Goal: Transaction & Acquisition: Book appointment/travel/reservation

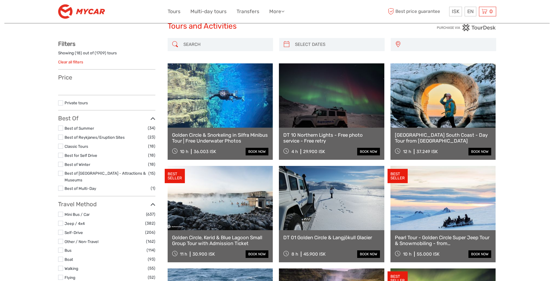
scroll to position [29, 0]
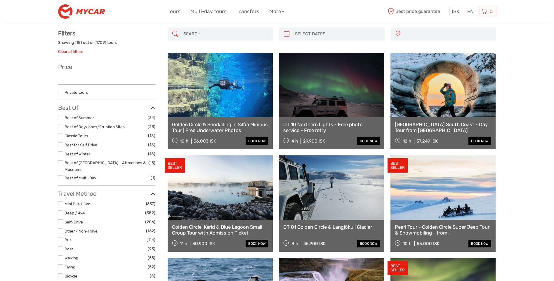
select select
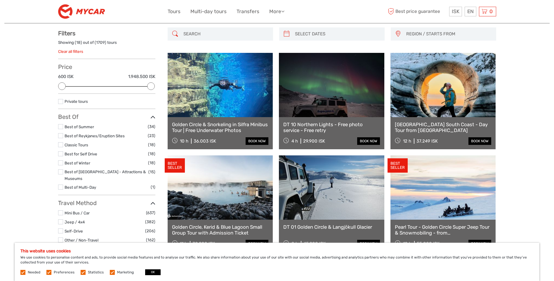
scroll to position [0, 0]
click at [156, 270] on button "OK" at bounding box center [152, 272] width 15 height 6
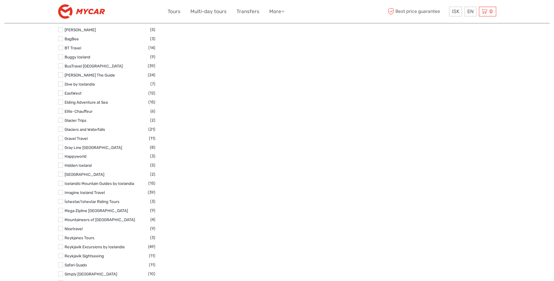
scroll to position [964, 0]
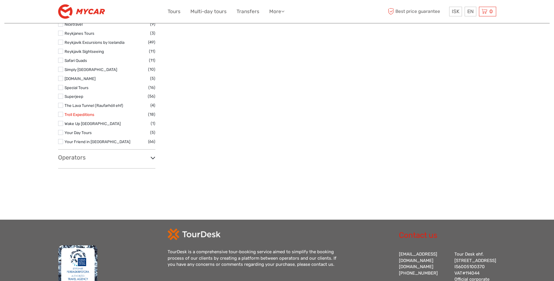
click at [73, 112] on link "Troll Expeditions" at bounding box center [80, 114] width 30 height 5
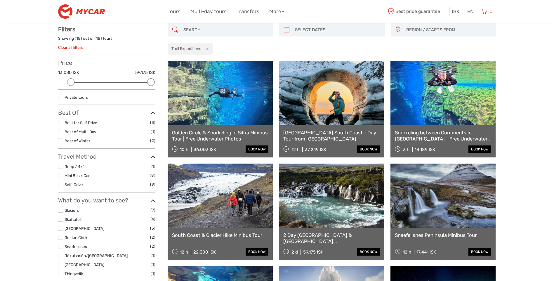
scroll to position [4, 0]
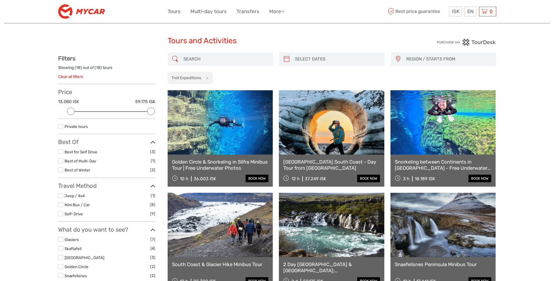
click at [76, 77] on link "Clear all filters" at bounding box center [70, 76] width 25 height 5
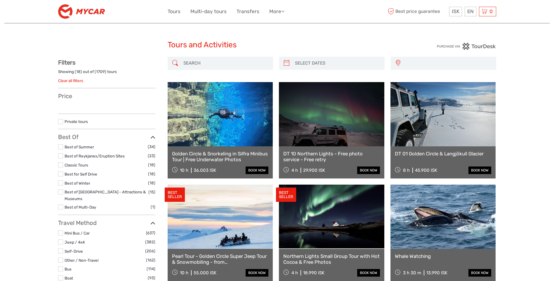
select select
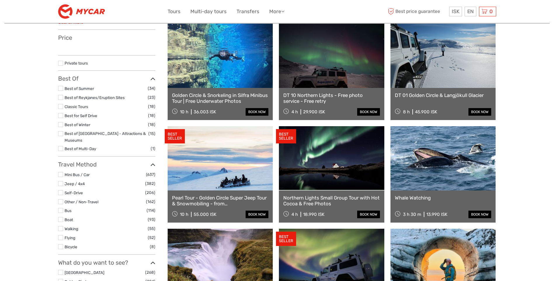
select select
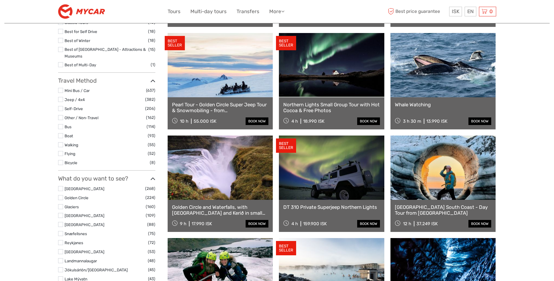
scroll to position [204, 0]
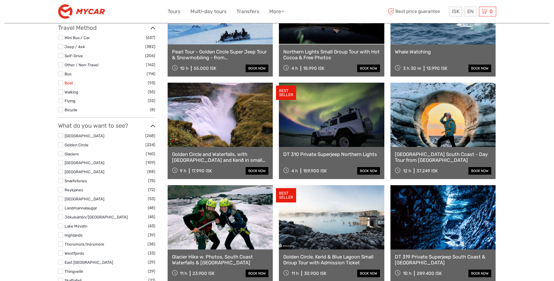
click at [68, 81] on link "Boat" at bounding box center [69, 83] width 8 height 5
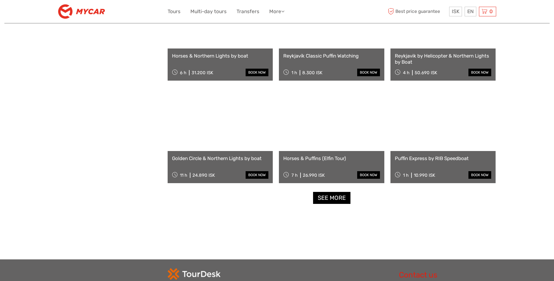
scroll to position [530, 0]
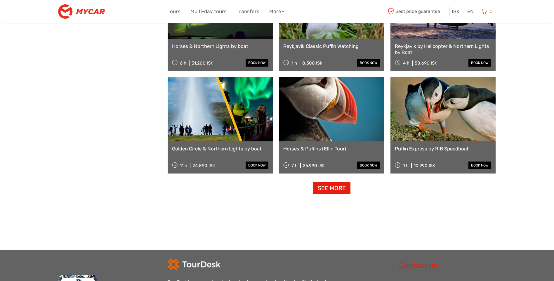
click at [338, 188] on link "See more" at bounding box center [331, 188] width 37 height 12
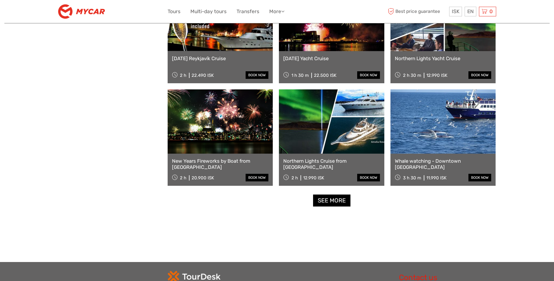
scroll to position [1143, 0]
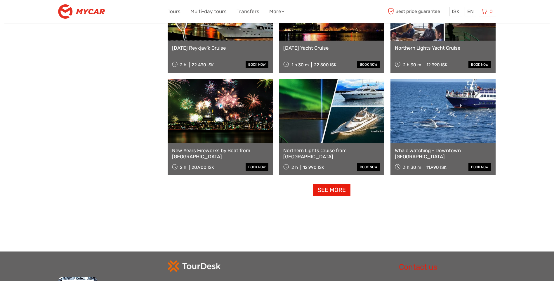
click at [344, 194] on link "See more" at bounding box center [331, 190] width 37 height 12
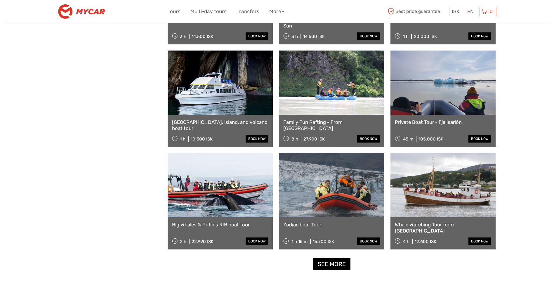
scroll to position [1698, 0]
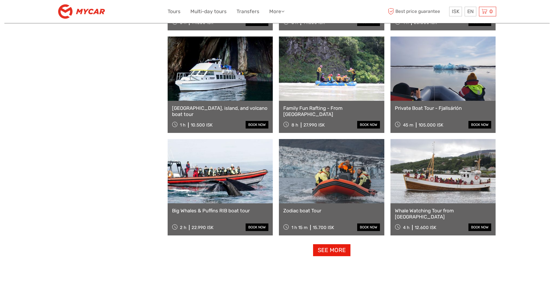
click at [343, 251] on link "See more" at bounding box center [331, 250] width 37 height 12
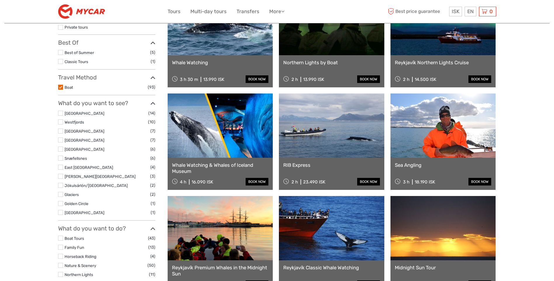
scroll to position [0, 0]
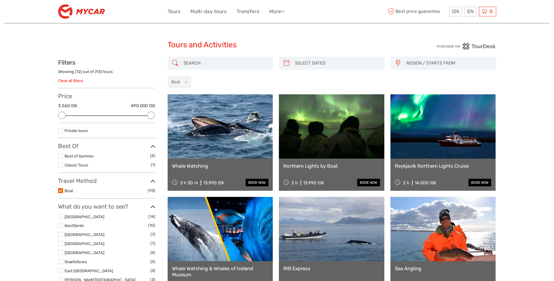
type input "[DATE]"
click at [321, 62] on input "search" at bounding box center [337, 63] width 89 height 10
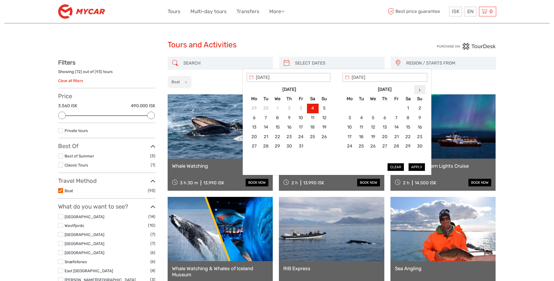
click at [419, 88] on icon at bounding box center [420, 89] width 2 height 3
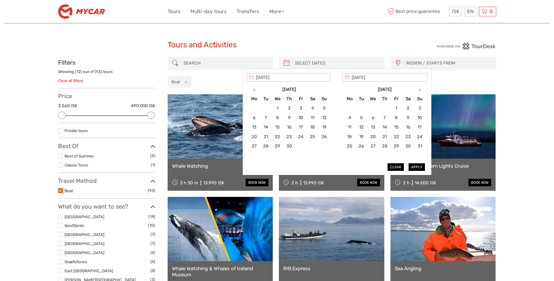
click at [419, 88] on icon at bounding box center [420, 89] width 2 height 3
click at [420, 88] on th at bounding box center [420, 89] width 12 height 9
type input "[DATE]"
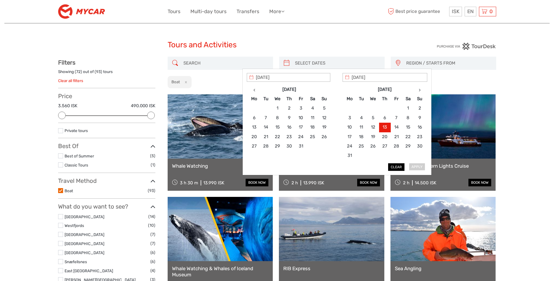
type input "[DATE]"
click at [417, 166] on button "Apply" at bounding box center [417, 167] width 16 height 8
type input "[DATE] - [DATE]"
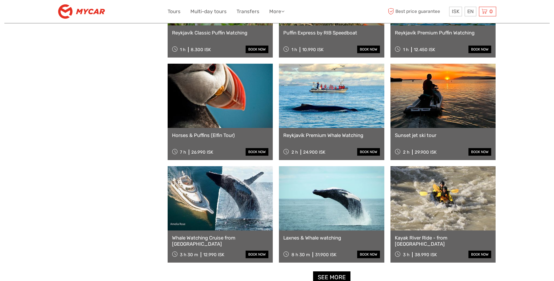
scroll to position [471, 0]
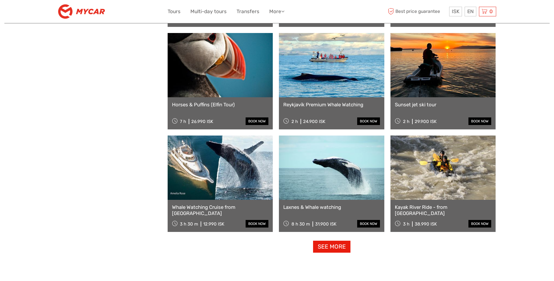
click at [335, 249] on link "See more" at bounding box center [331, 247] width 37 height 12
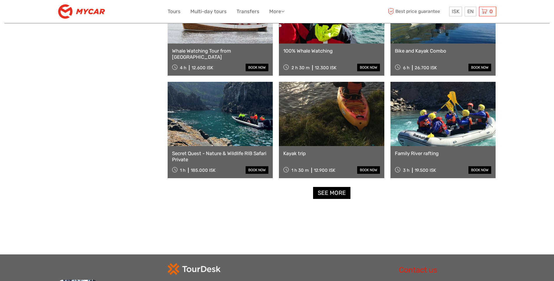
scroll to position [1143, 0]
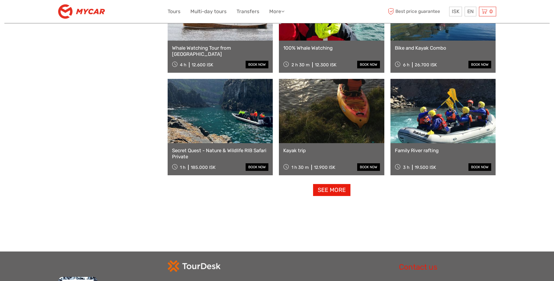
click at [345, 191] on link "See more" at bounding box center [331, 190] width 37 height 12
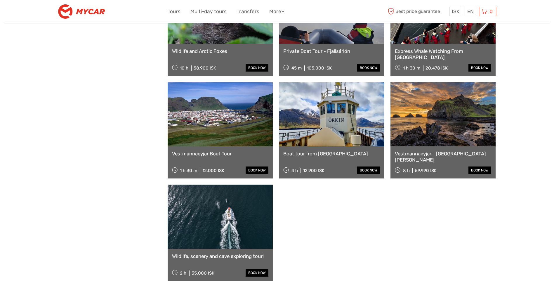
scroll to position [1640, 0]
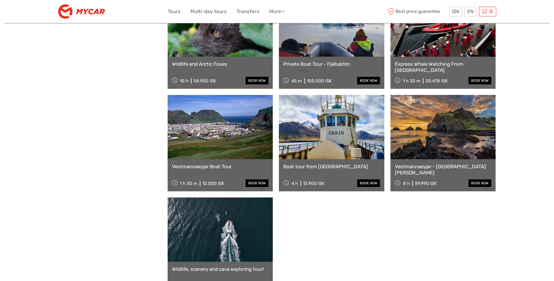
click at [427, 174] on div "Vestmannaeyjar - [GEOGRAPHIC_DATA][PERSON_NAME] 8 h 59.990 ISK book now" at bounding box center [442, 175] width 105 height 32
click at [430, 167] on link "Vestmannaeyjar - [GEOGRAPHIC_DATA][PERSON_NAME]" at bounding box center [443, 170] width 97 height 12
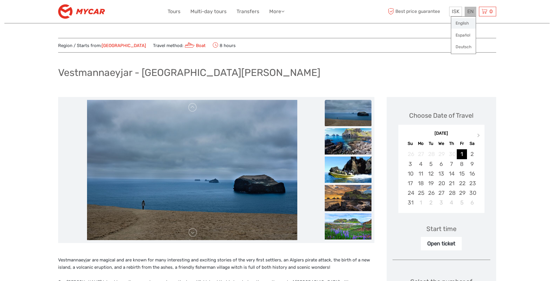
click at [468, 21] on link "English" at bounding box center [463, 23] width 25 height 11
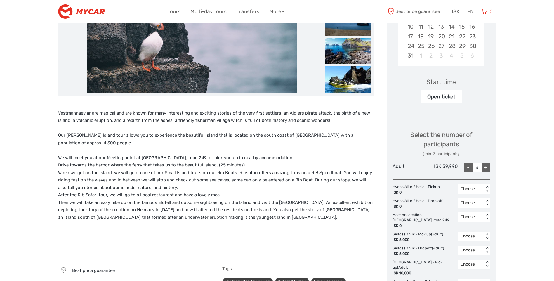
scroll to position [146, 0]
